Goal: Check status: Check status

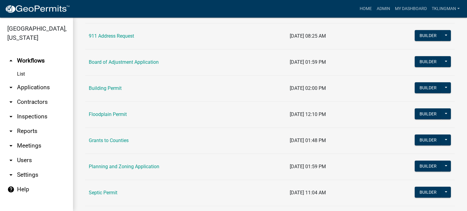
scroll to position [119, 0]
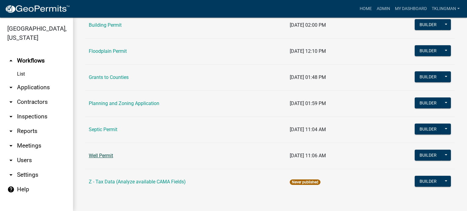
click at [101, 157] on link "Well Permit" at bounding box center [101, 156] width 24 height 6
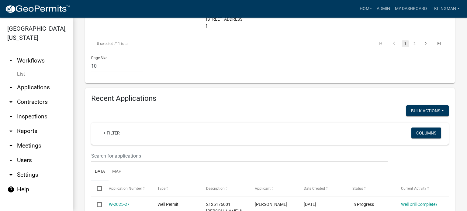
scroll to position [669, 0]
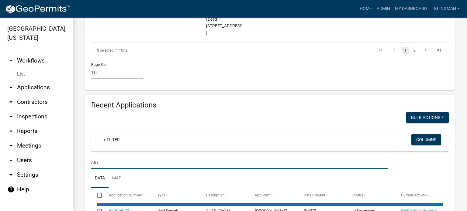
scroll to position [663, 0]
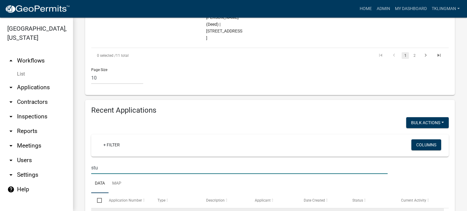
type input "stu"
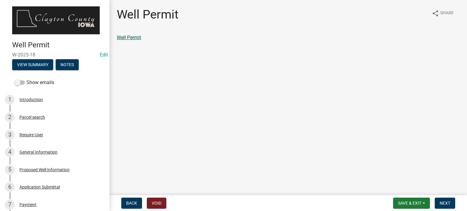
click at [135, 38] on link "Well Permit" at bounding box center [129, 38] width 24 height 6
